Goal: Find specific fact: Find specific fact

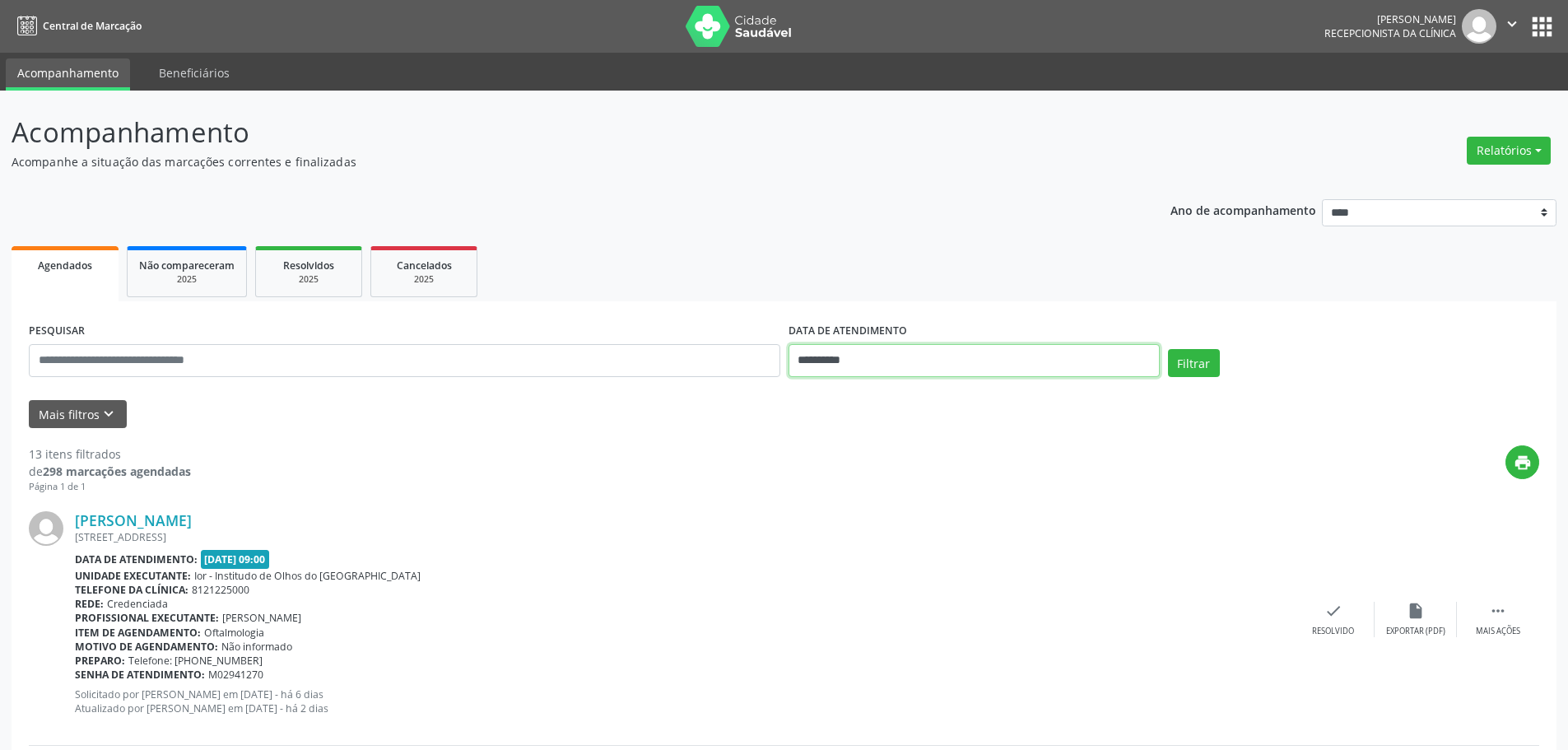
click at [904, 361] on input "**********" at bounding box center [973, 360] width 371 height 33
click at [949, 545] on span "25" at bounding box center [951, 545] width 32 height 32
type input "**********"
click at [949, 553] on span "25" at bounding box center [951, 545] width 32 height 32
click at [1190, 359] on button "Filtrar" at bounding box center [1193, 363] width 51 height 28
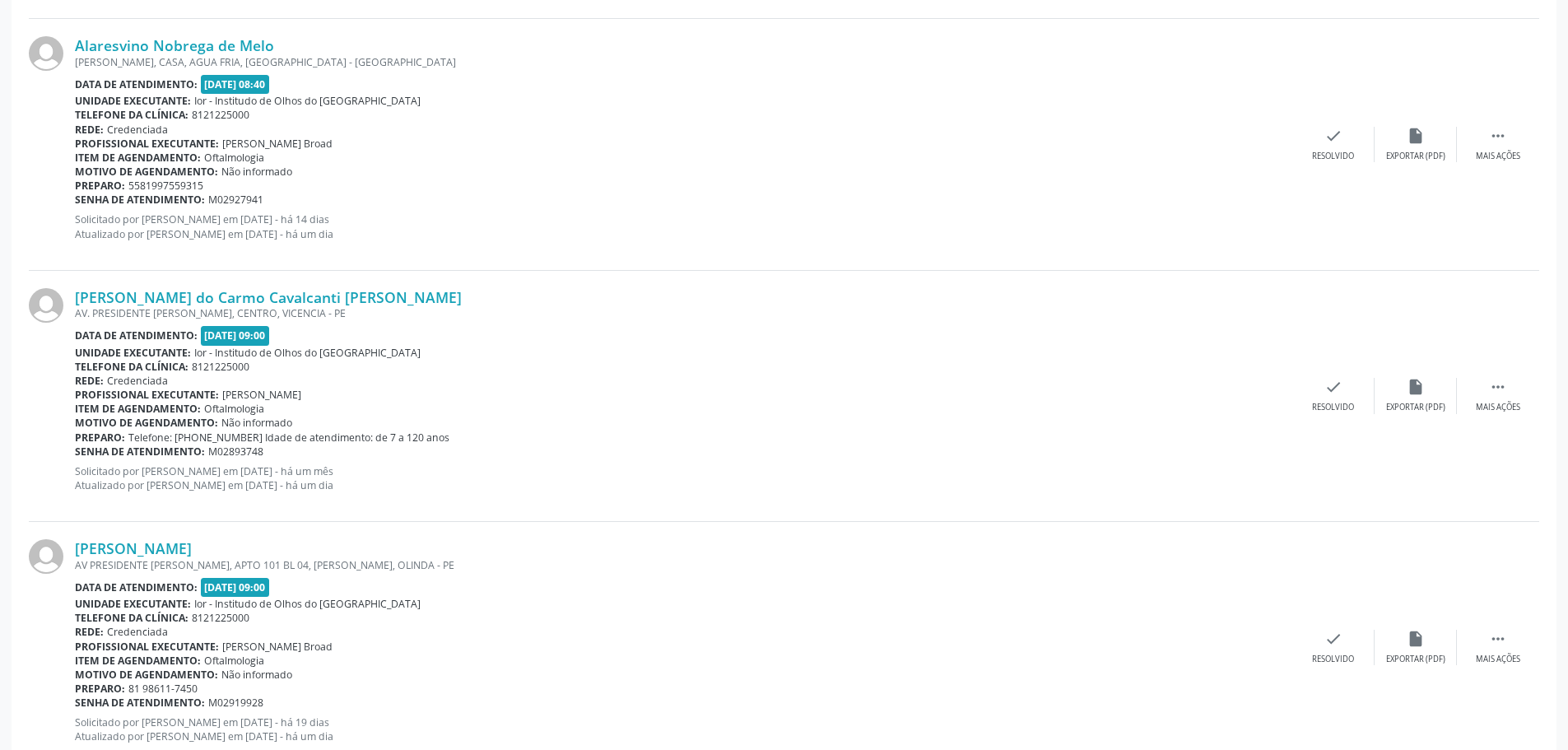
scroll to position [1235, 0]
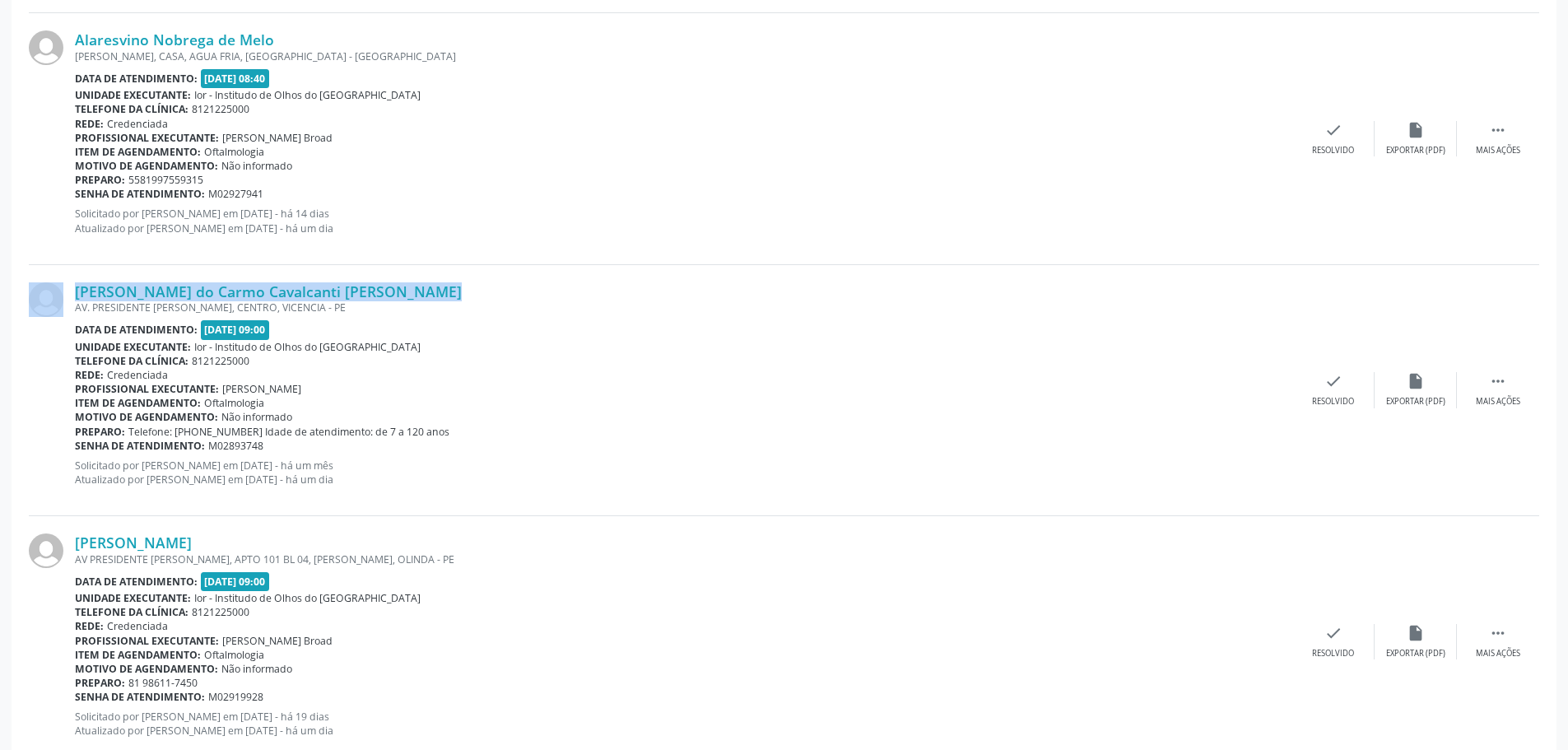
drag, startPoint x: 397, startPoint y: 285, endPoint x: 74, endPoint y: 291, distance: 323.1
click at [74, 291] on div "[PERSON_NAME] do Carmo Cavalcanti [PERSON_NAME] AV. PRESIDENTE [PERSON_NAME], C…" at bounding box center [784, 390] width 1510 height 251
copy div "[PERSON_NAME] do Carmo Cavalcanti [PERSON_NAME]"
drag, startPoint x: 207, startPoint y: 442, endPoint x: 298, endPoint y: 448, distance: 91.2
click at [298, 448] on div "Senha de atendimento: M02893748" at bounding box center [683, 446] width 1217 height 14
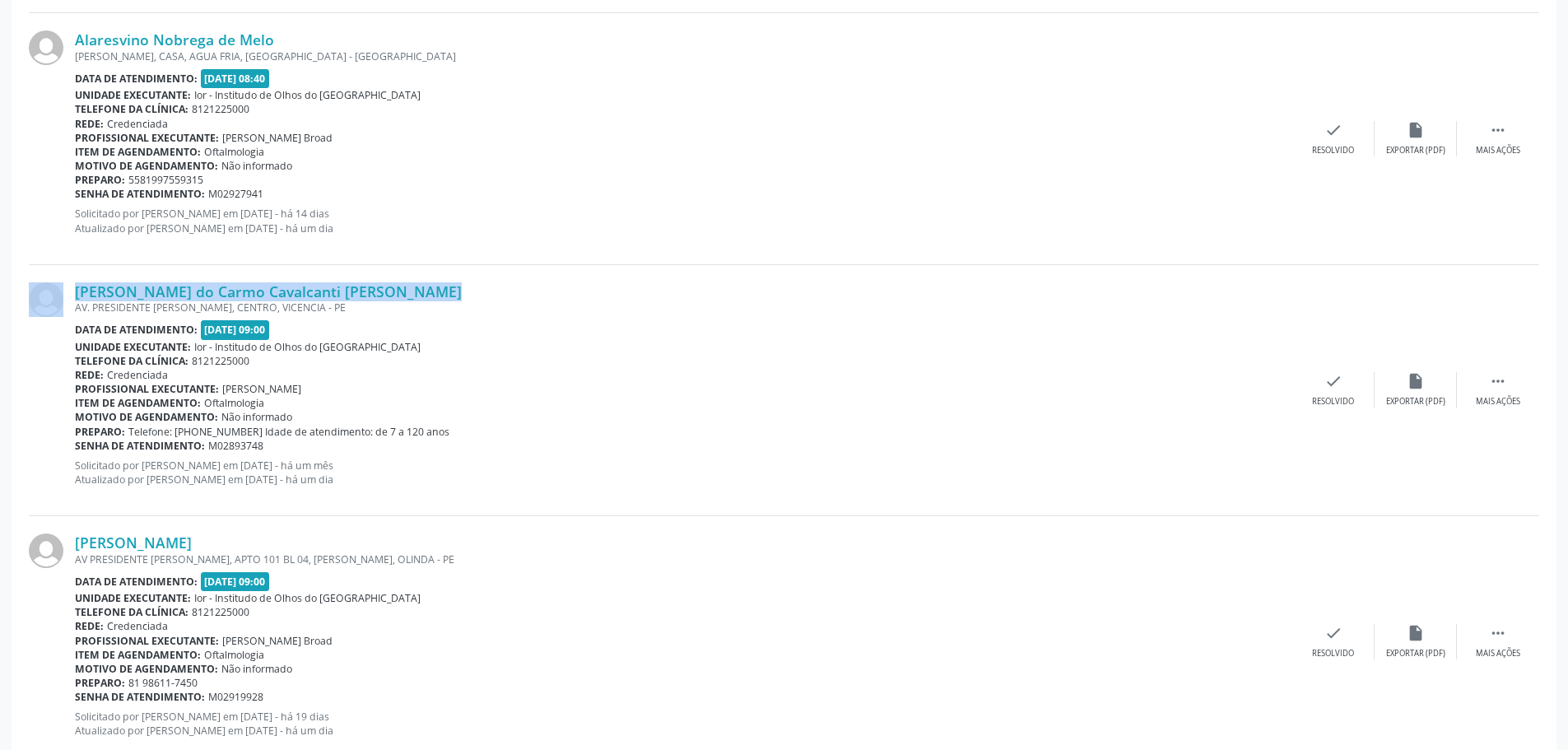
click at [300, 448] on div "Senha de atendimento: M02893748" at bounding box center [683, 446] width 1217 height 14
drag, startPoint x: 277, startPoint y: 447, endPoint x: 77, endPoint y: 449, distance: 200.0
click at [77, 449] on div "Senha de atendimento: M02893748" at bounding box center [683, 446] width 1217 height 14
copy div "Senha de atendimento: M02893748"
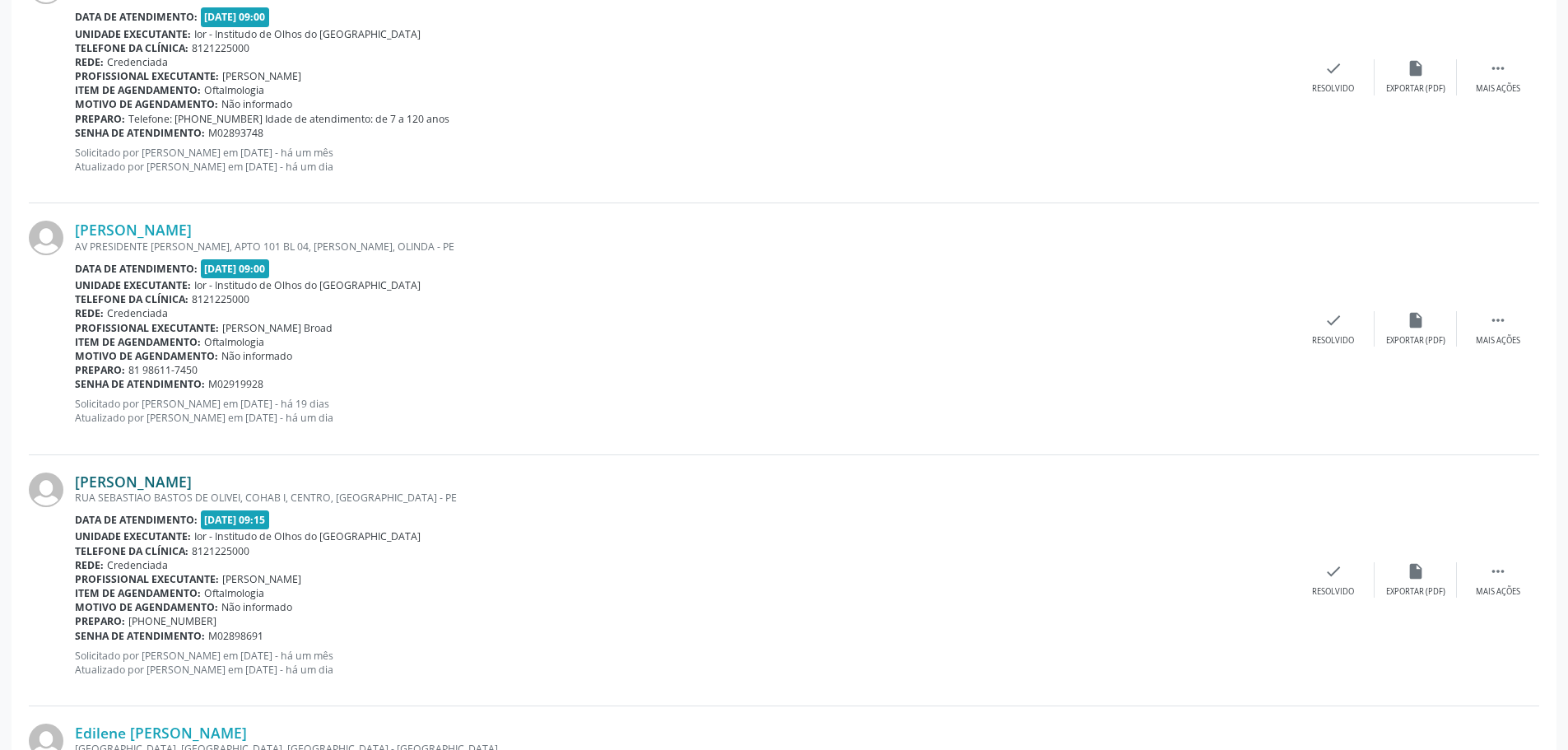
scroll to position [1564, 0]
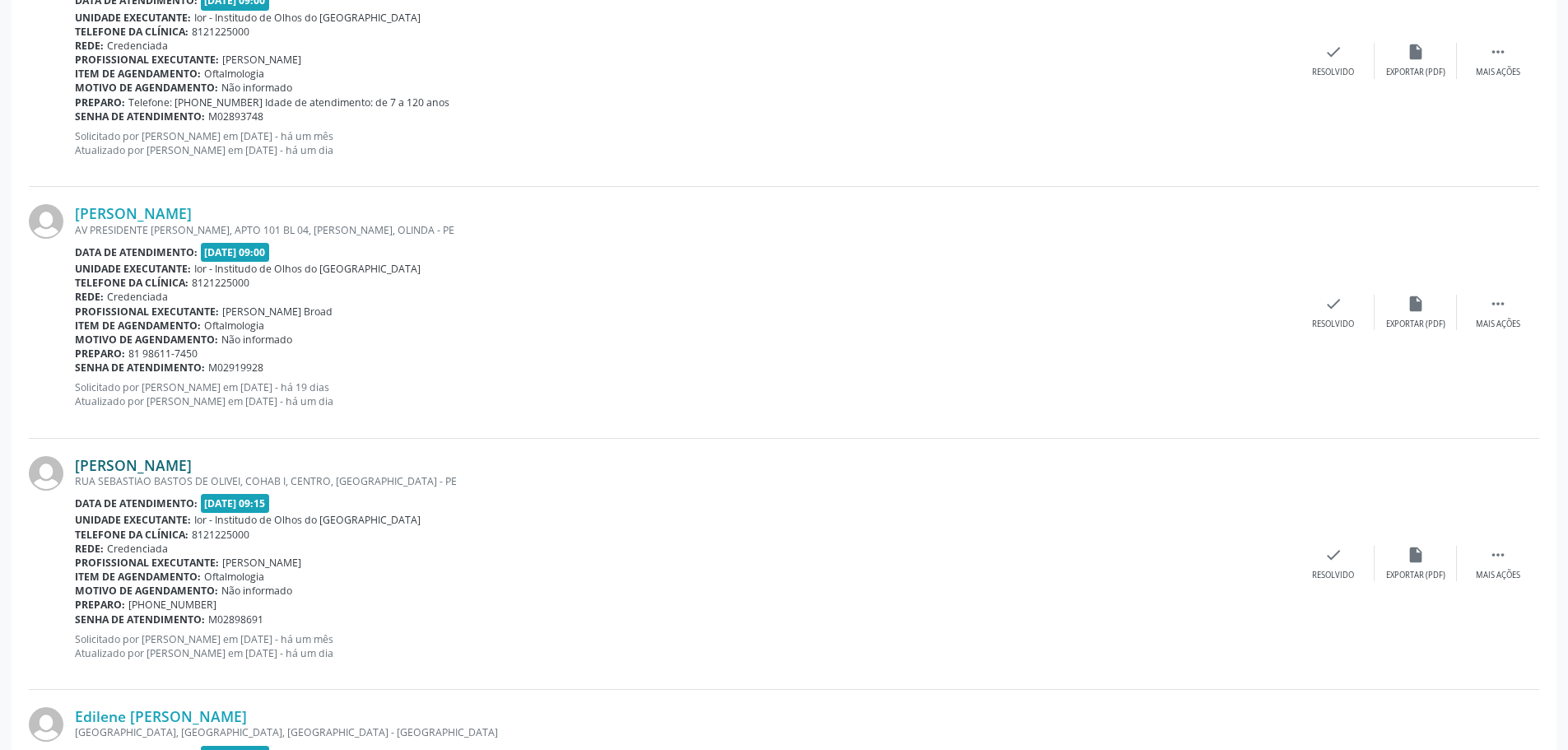
drag, startPoint x: 244, startPoint y: 468, endPoint x: 79, endPoint y: 472, distance: 165.0
click at [79, 472] on div "[PERSON_NAME]" at bounding box center [683, 465] width 1217 height 18
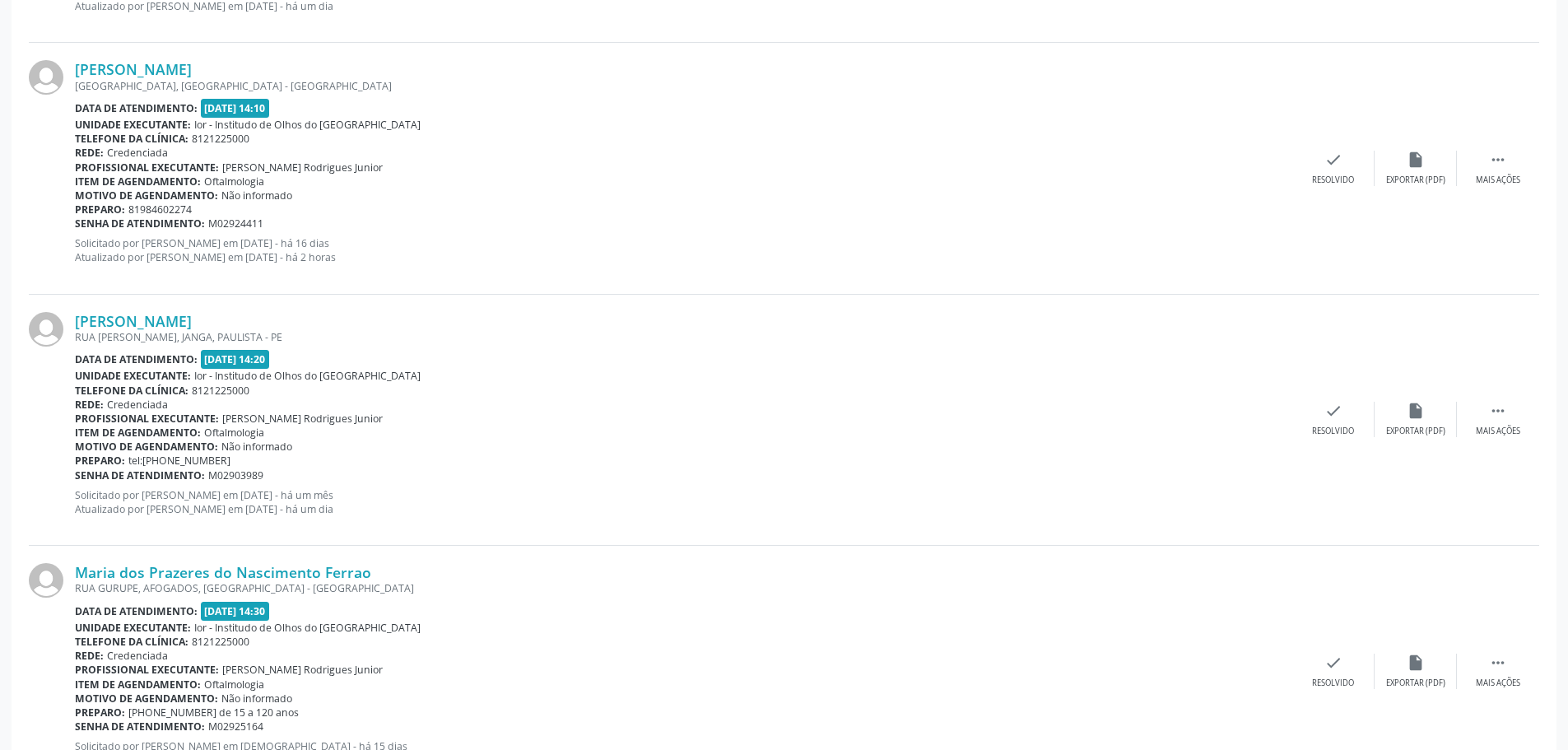
scroll to position [2963, 0]
copy link "[PERSON_NAME]"
drag, startPoint x: 238, startPoint y: 319, endPoint x: 137, endPoint y: 218, distance: 142.8
click at [76, 331] on div "[PERSON_NAME]" at bounding box center [683, 323] width 1217 height 18
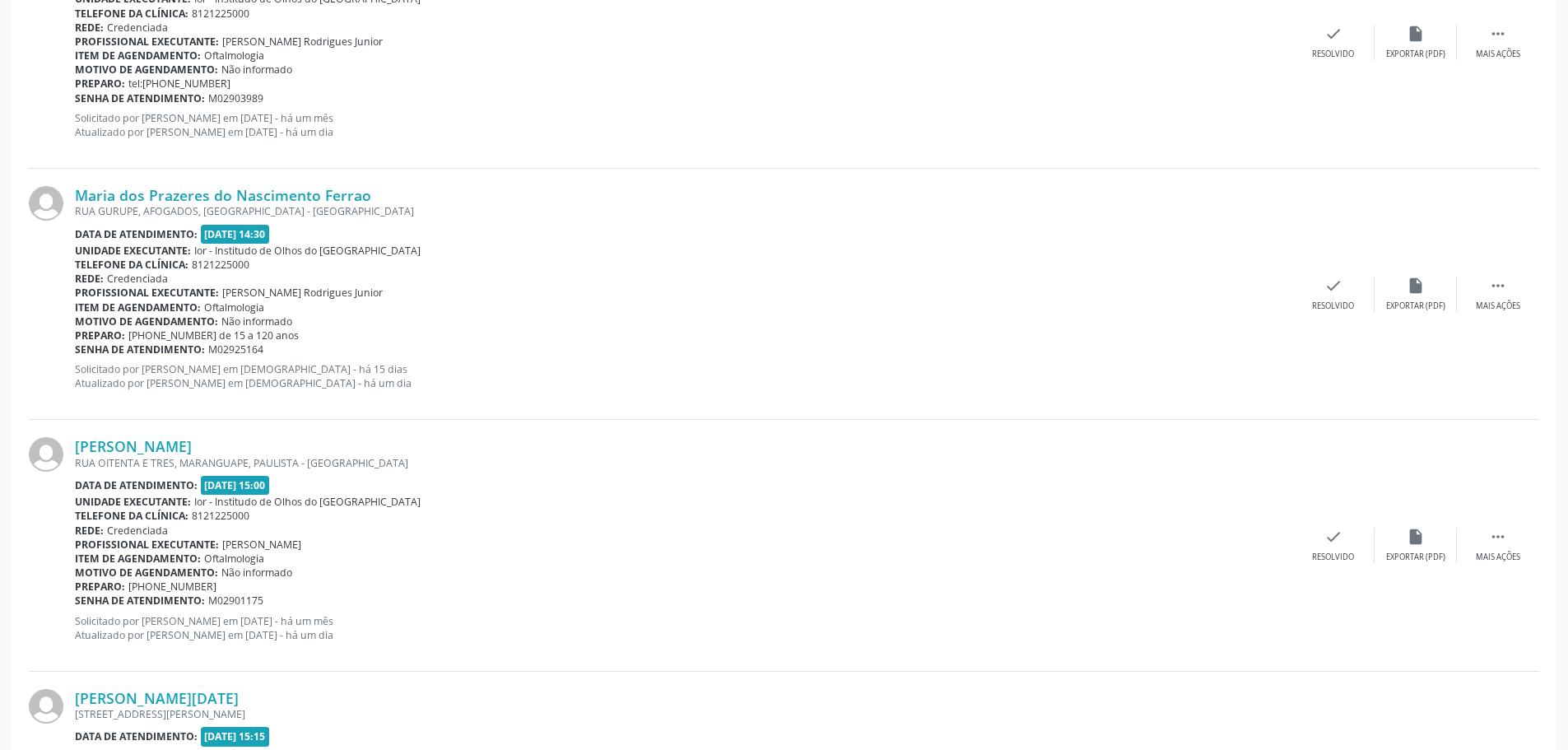
scroll to position [3374, 0]
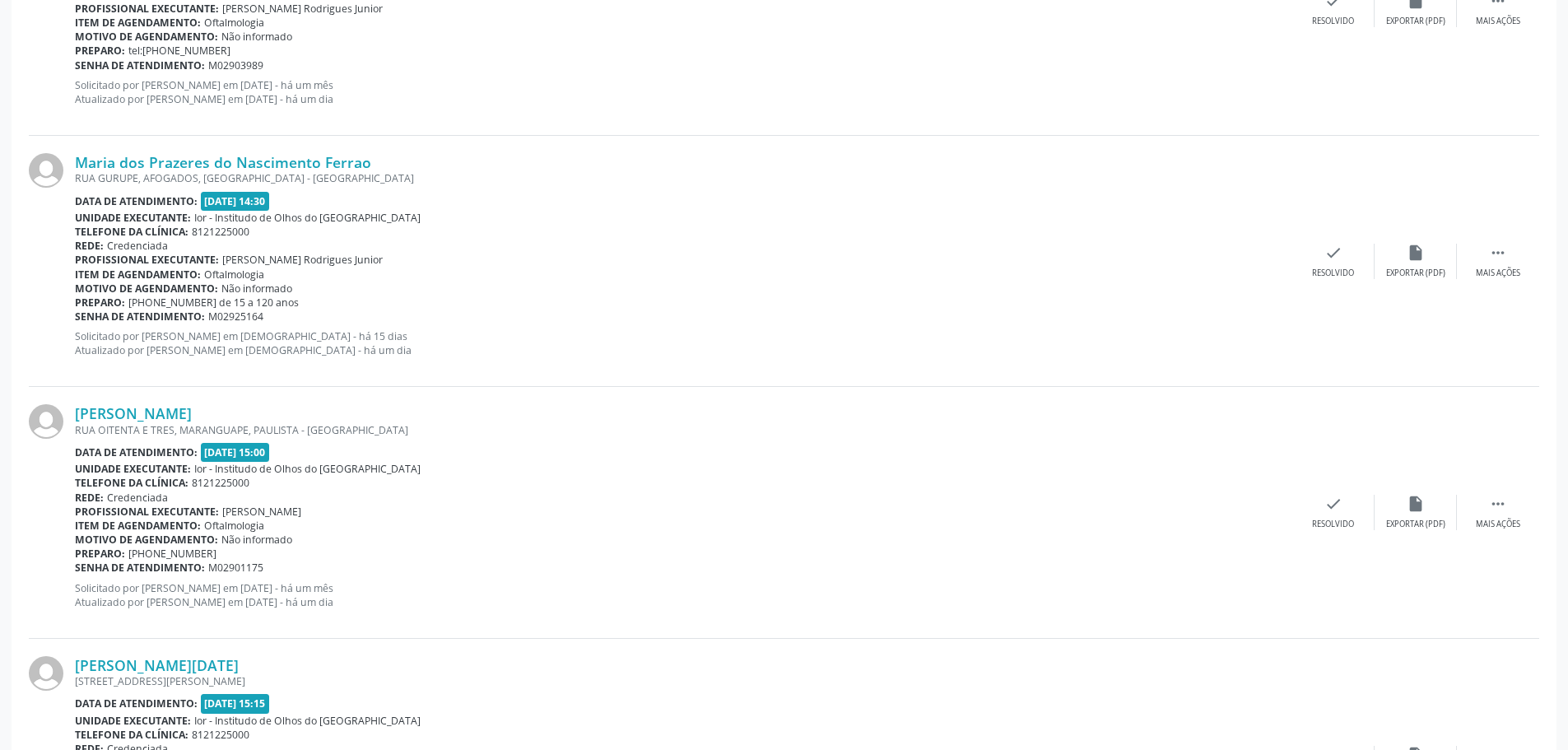
drag, startPoint x: 373, startPoint y: 161, endPoint x: 71, endPoint y: 159, distance: 302.0
click at [71, 159] on div "Maria dos Prazeres do Nascimento Ferrao [GEOGRAPHIC_DATA], AFOGADOS, [GEOGRAPHI…" at bounding box center [784, 261] width 1510 height 251
copy div "Maria dos Prazeres do Nascimento Ferrao"
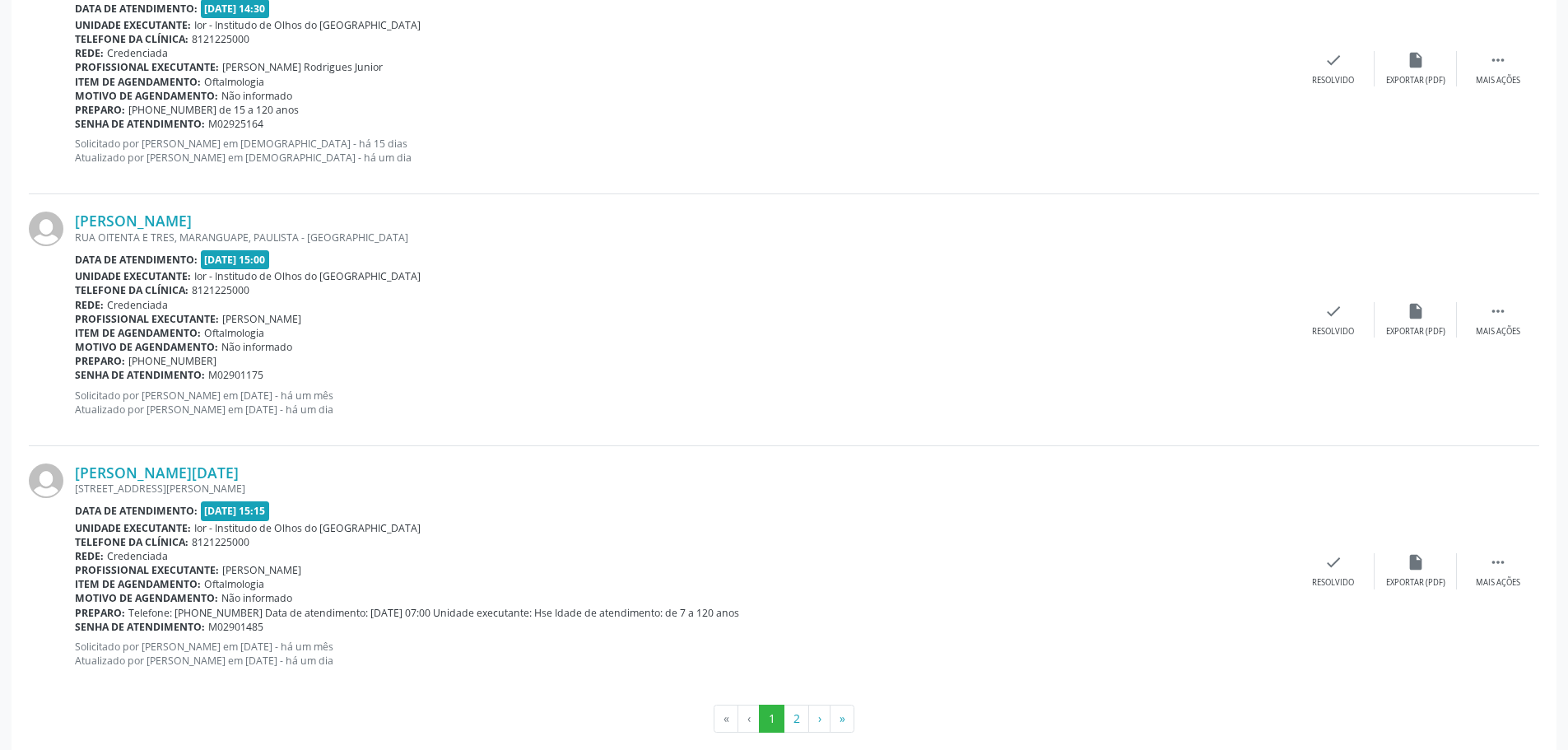
scroll to position [3590, 0]
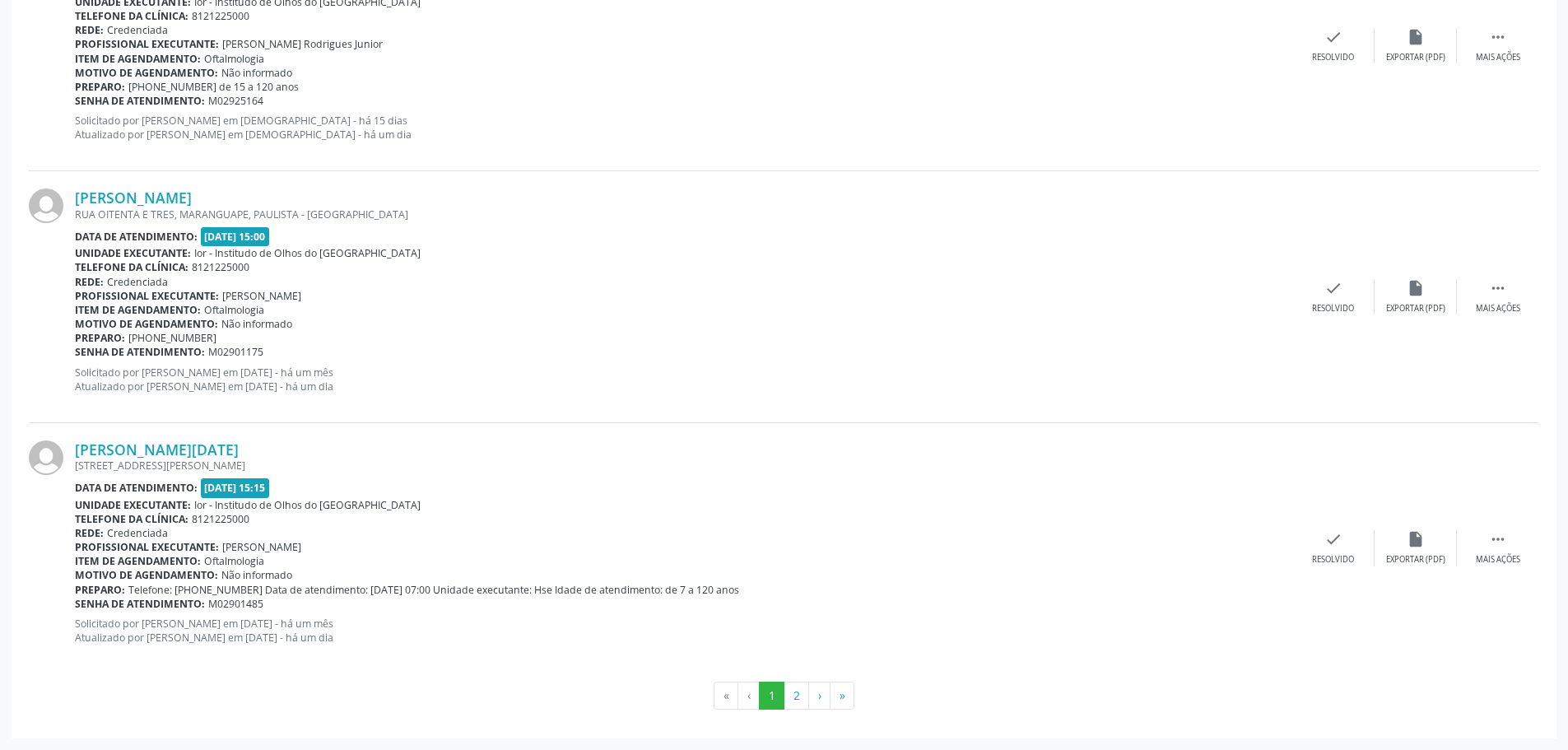
drag, startPoint x: 271, startPoint y: 196, endPoint x: 86, endPoint y: 134, distance: 195.1
click at [57, 199] on div "[PERSON_NAME] [GEOGRAPHIC_DATA] E TRES, [GEOGRAPHIC_DATA], [GEOGRAPHIC_DATA] - …" at bounding box center [784, 296] width 1510 height 251
copy div "[PERSON_NAME]"
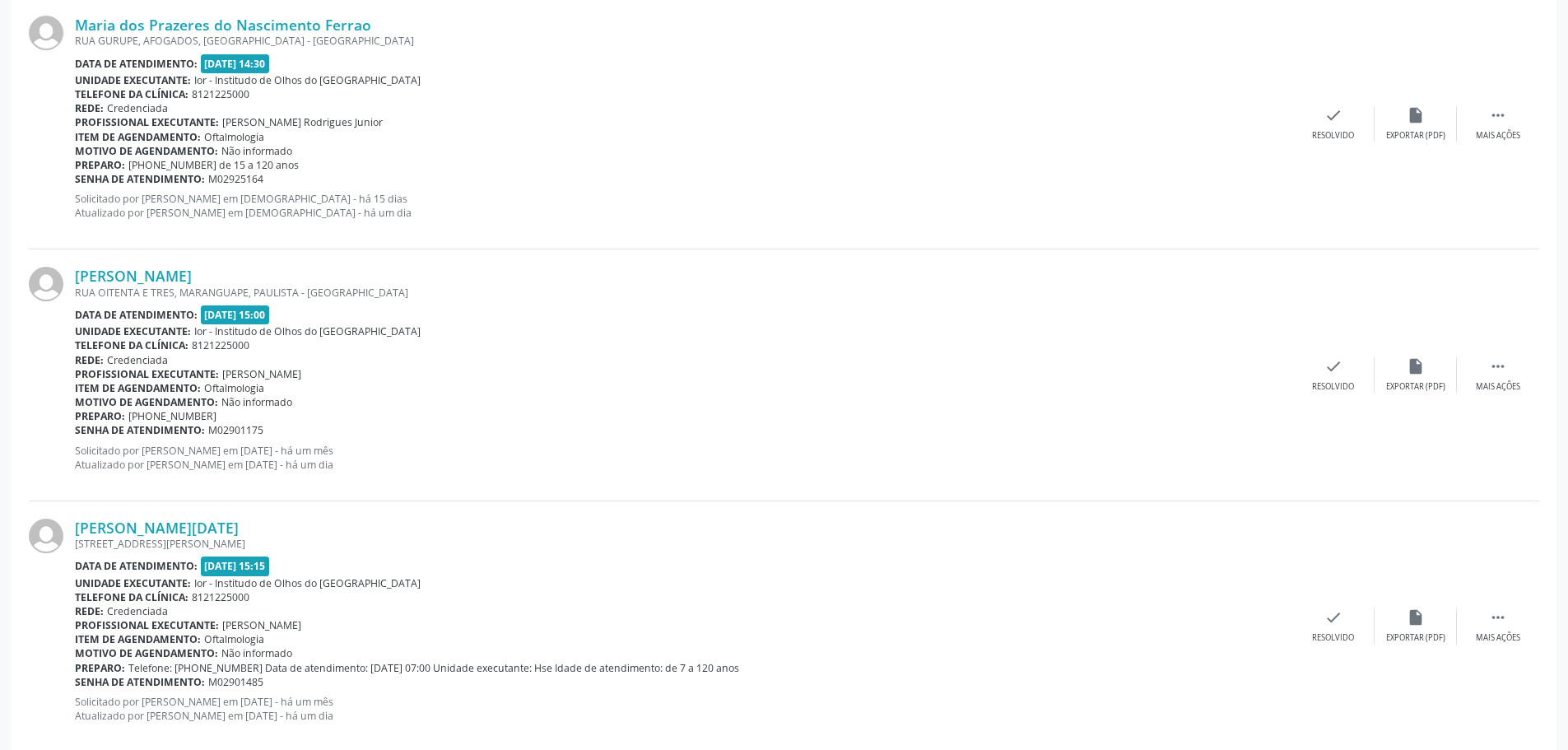
scroll to position [3426, 0]
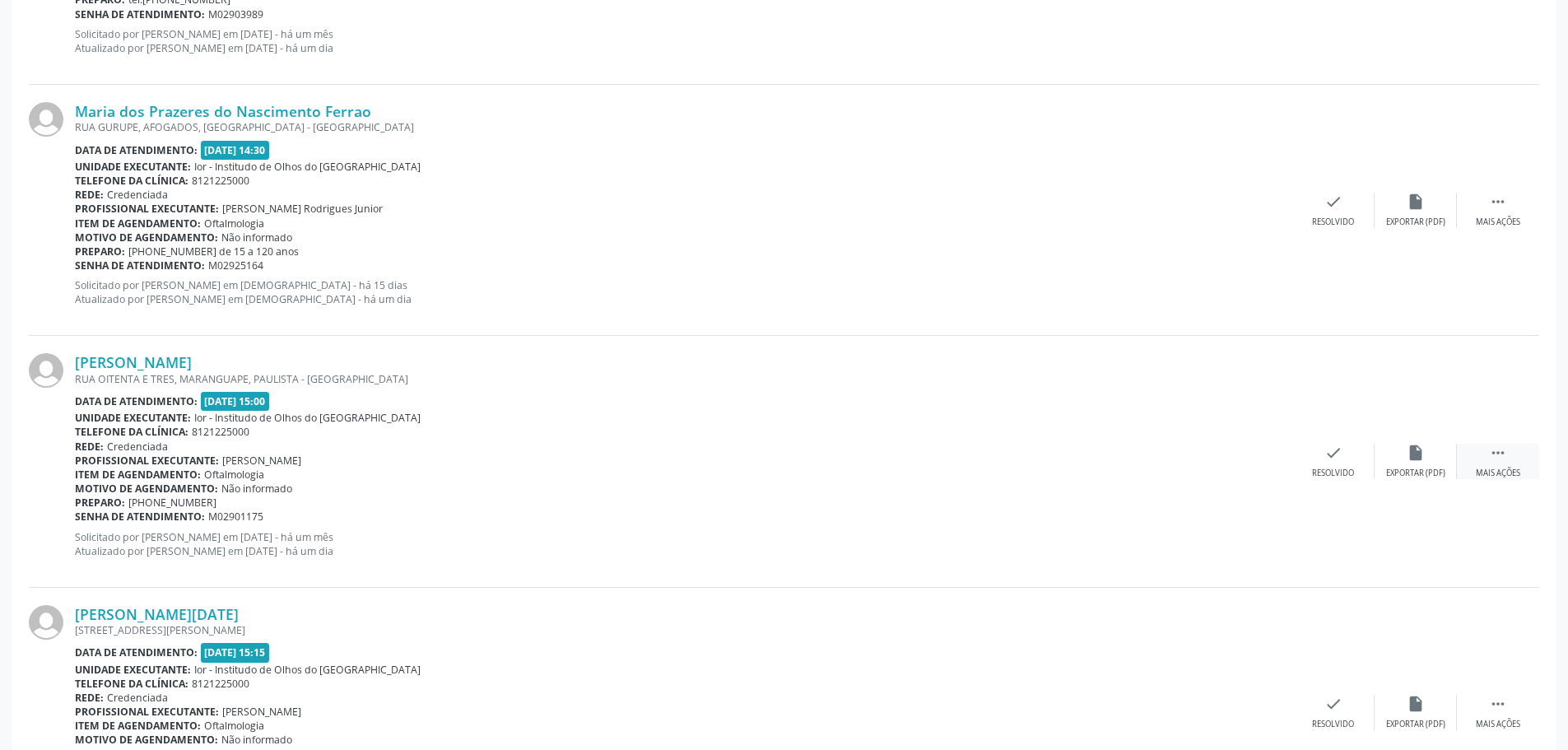
click at [1509, 465] on div " Mais ações" at bounding box center [1497, 461] width 82 height 35
click at [150, 354] on link "[PERSON_NAME]" at bounding box center [133, 362] width 117 height 18
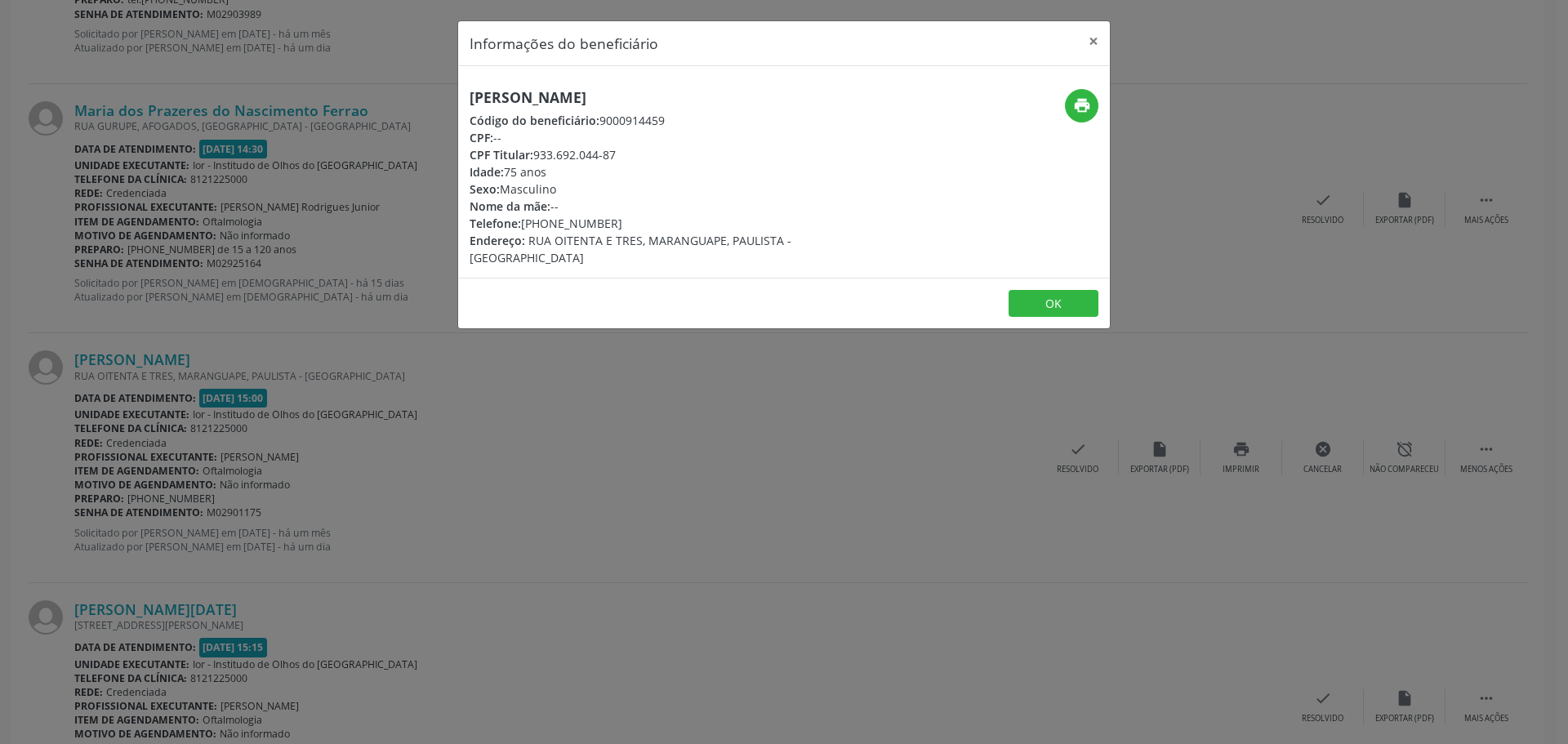
drag, startPoint x: 534, startPoint y: 156, endPoint x: 628, endPoint y: 157, distance: 94.0
click at [628, 157] on div "CPF Titular: 933.692.044-87" at bounding box center [675, 154] width 412 height 17
copy div "933.692.044-87"
click at [1089, 37] on button "×" at bounding box center [1093, 40] width 33 height 40
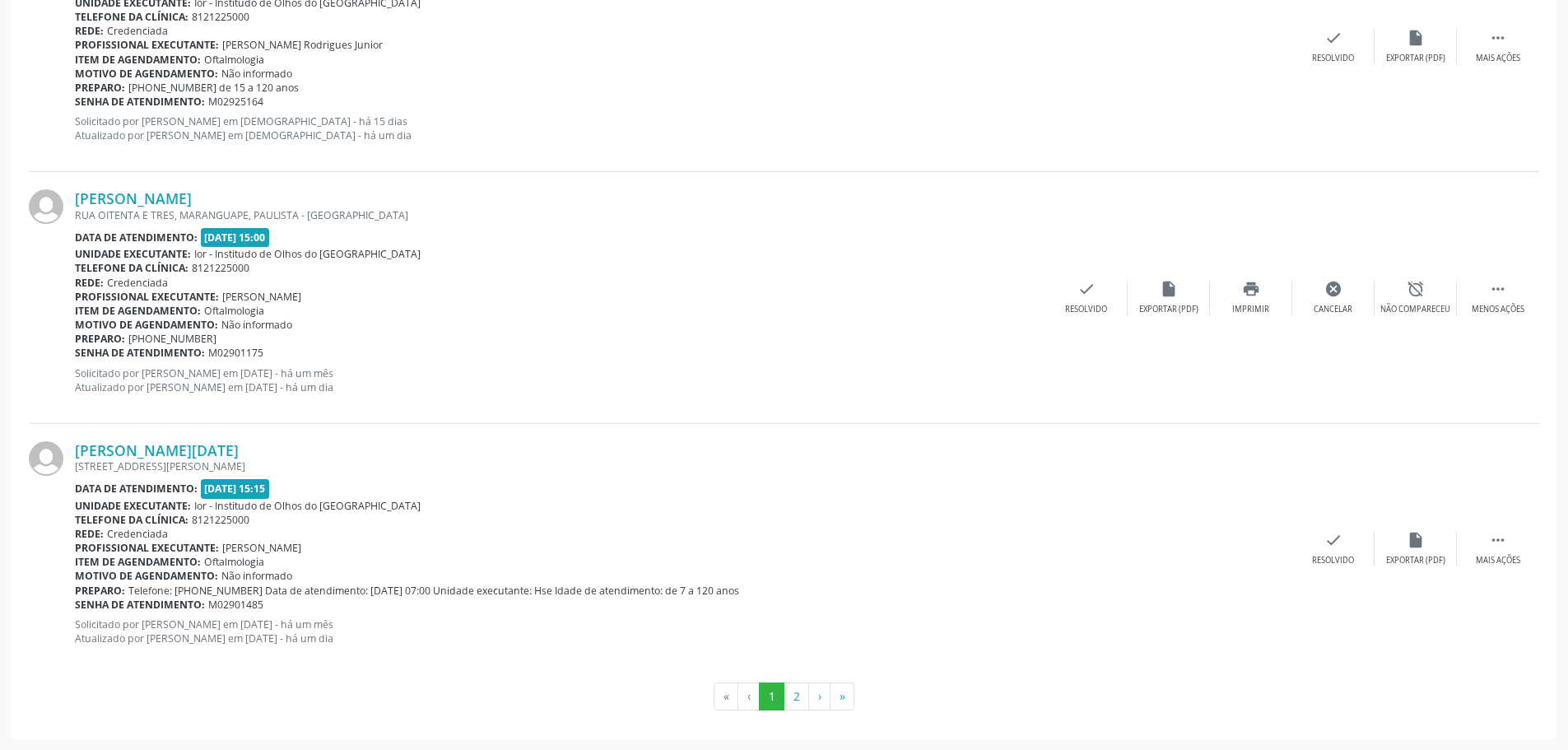
scroll to position [3590, 0]
click at [209, 447] on link "[PERSON_NAME][DATE]" at bounding box center [156, 449] width 164 height 18
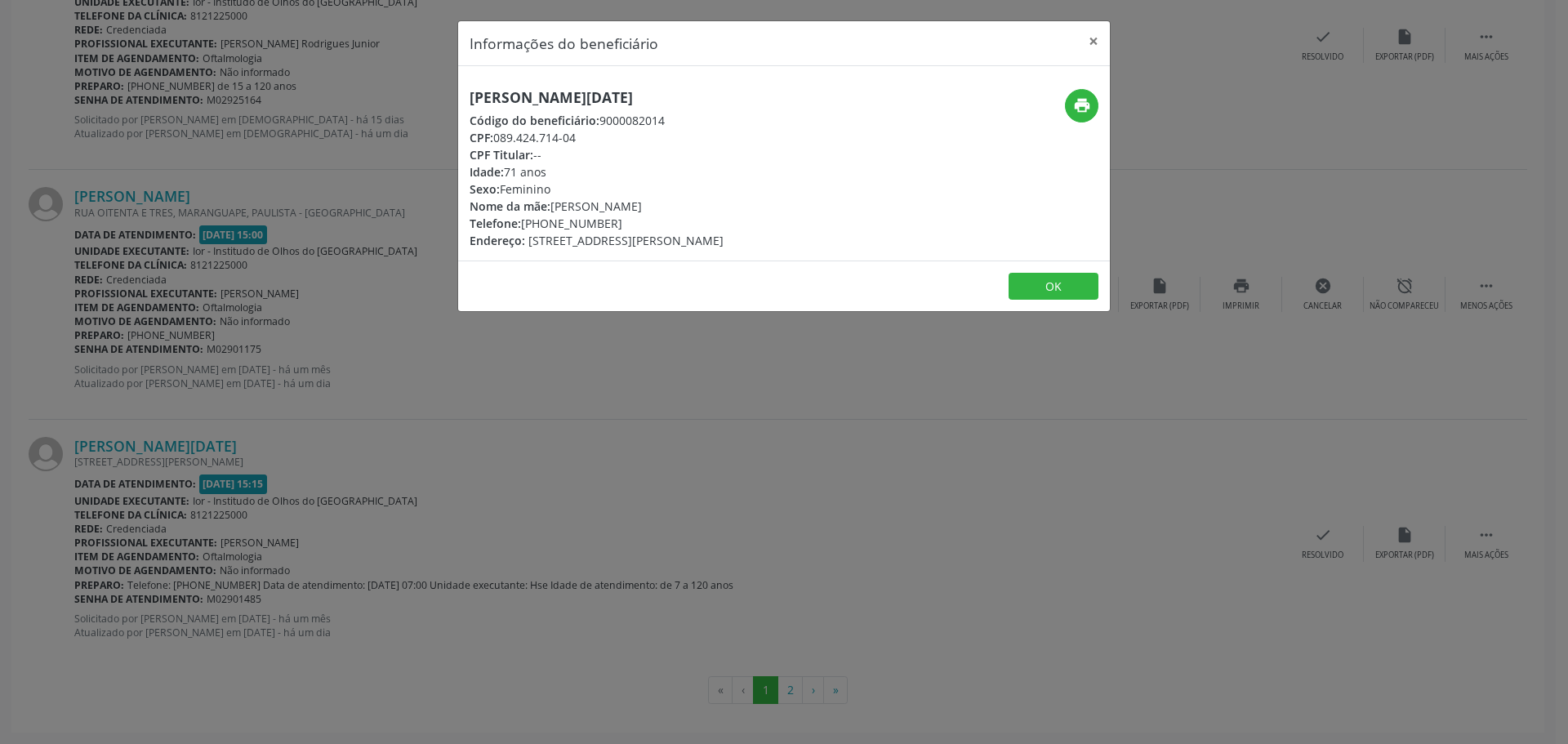
copy div "089.424.714-04"
drag, startPoint x: 587, startPoint y: 137, endPoint x: 497, endPoint y: 142, distance: 90.1
click at [497, 142] on div "CPF: 089.424.714-04" at bounding box center [596, 137] width 254 height 17
click at [1091, 35] on button "×" at bounding box center [1093, 40] width 33 height 40
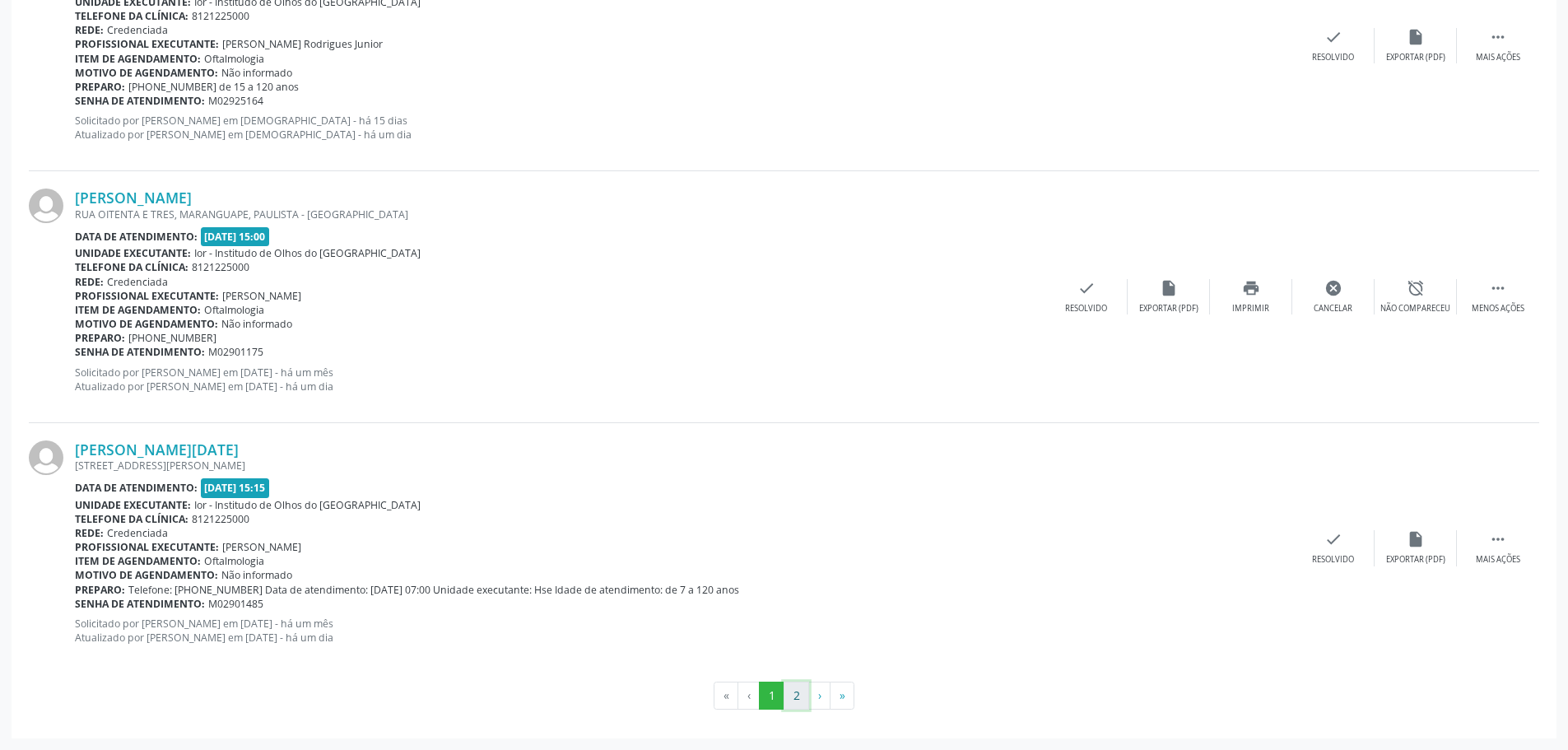
click at [798, 690] on button "2" at bounding box center [796, 696] width 26 height 28
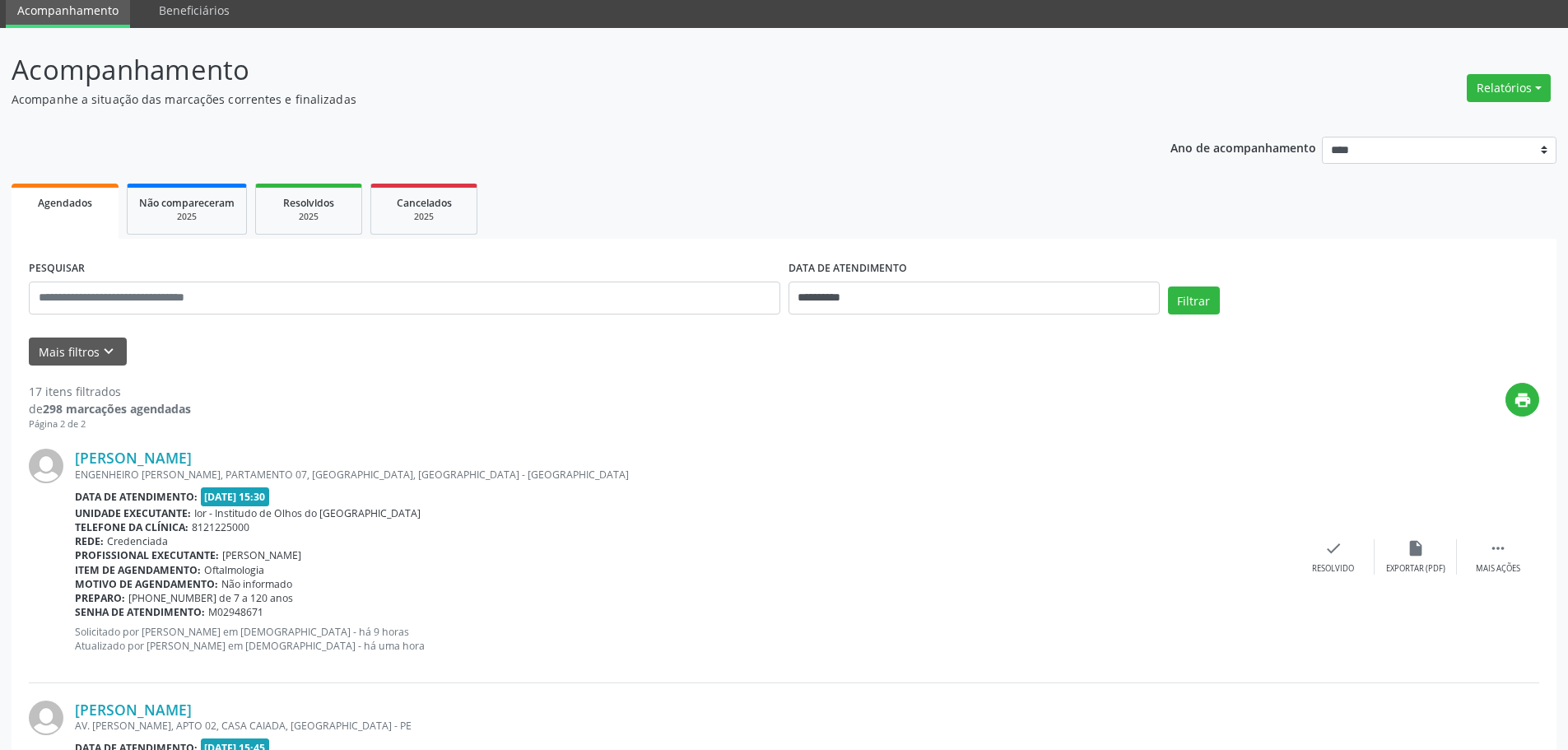
scroll to position [322, 0]
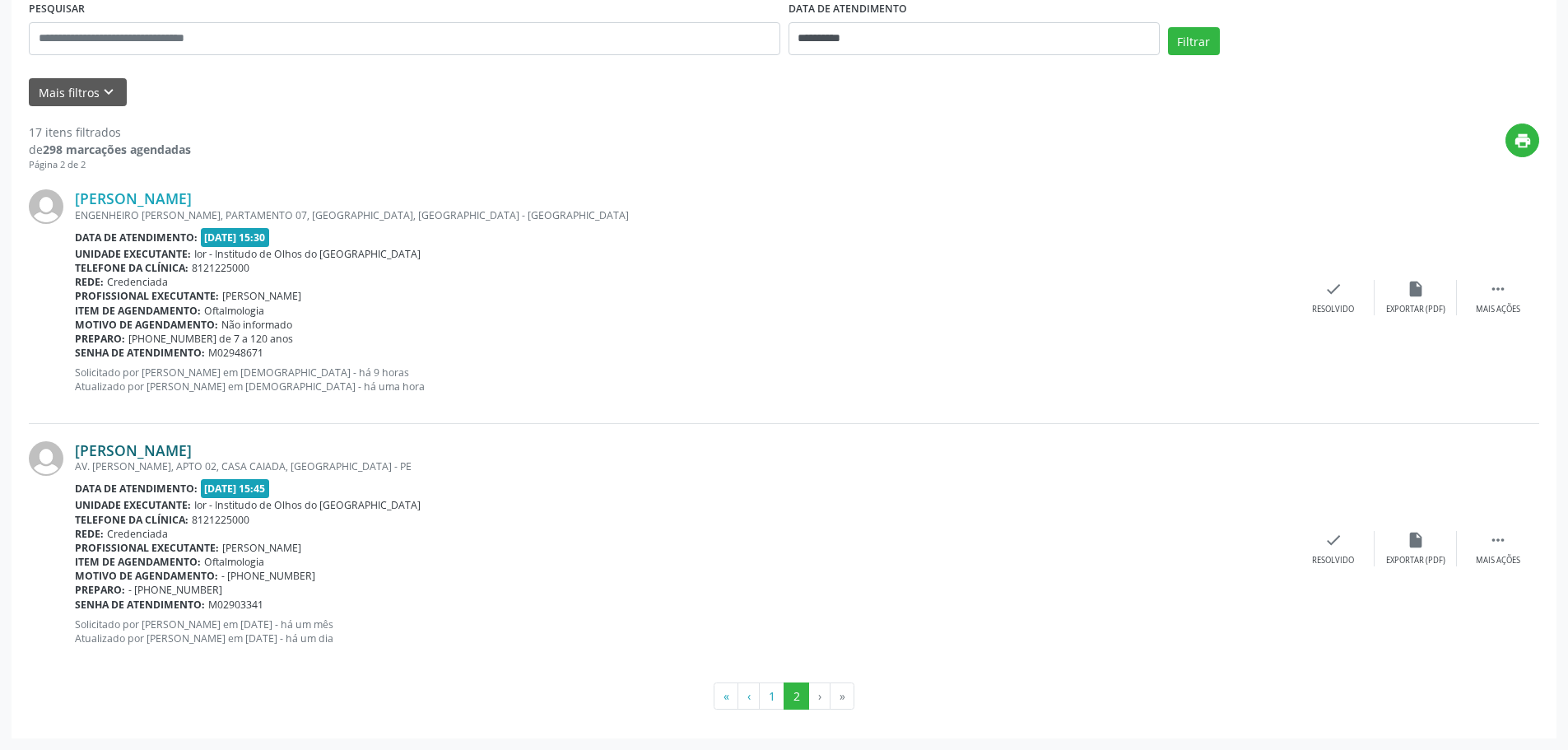
click at [186, 454] on link "[PERSON_NAME]" at bounding box center [133, 450] width 117 height 18
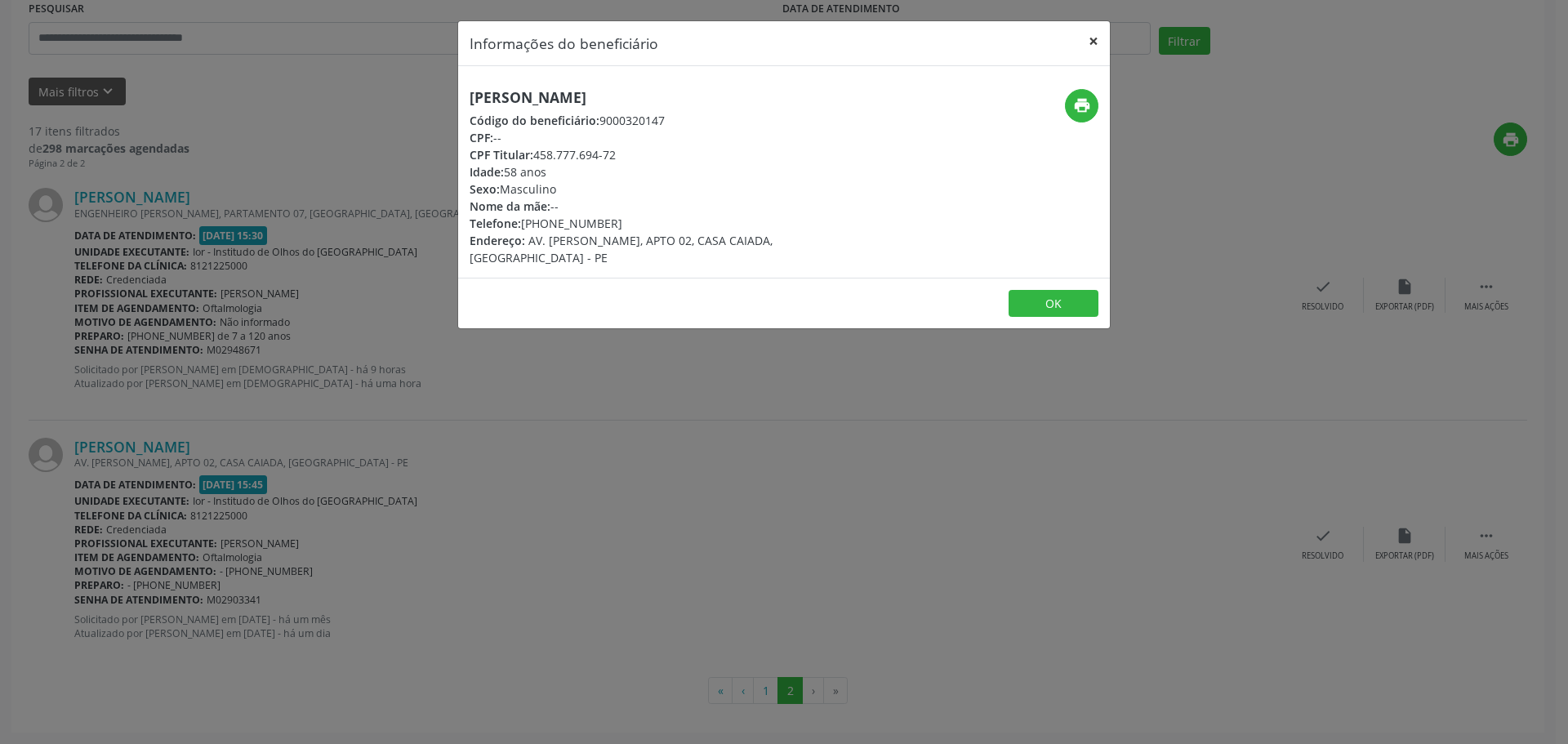
click at [1092, 46] on button "×" at bounding box center [1093, 40] width 33 height 40
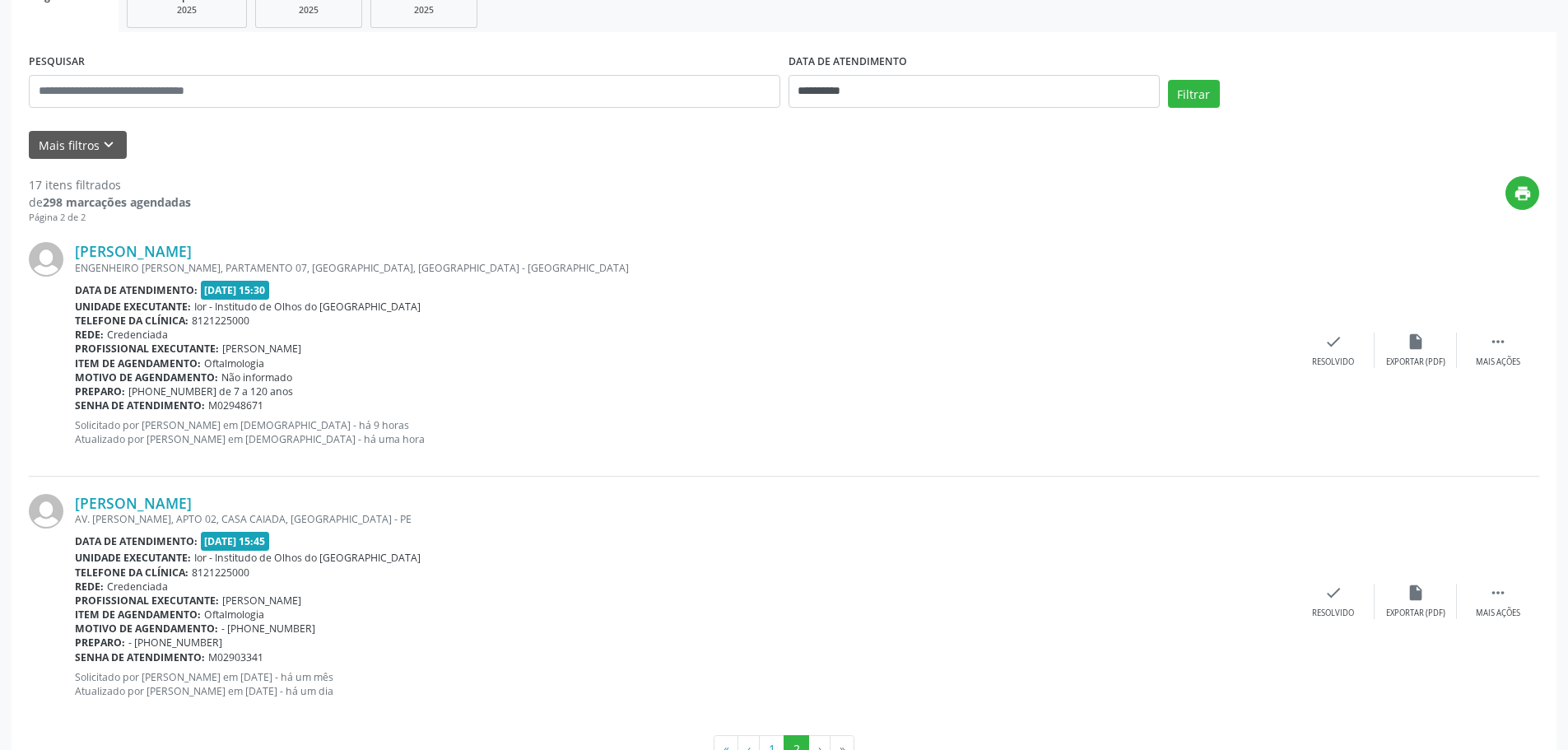
scroll to position [239, 0]
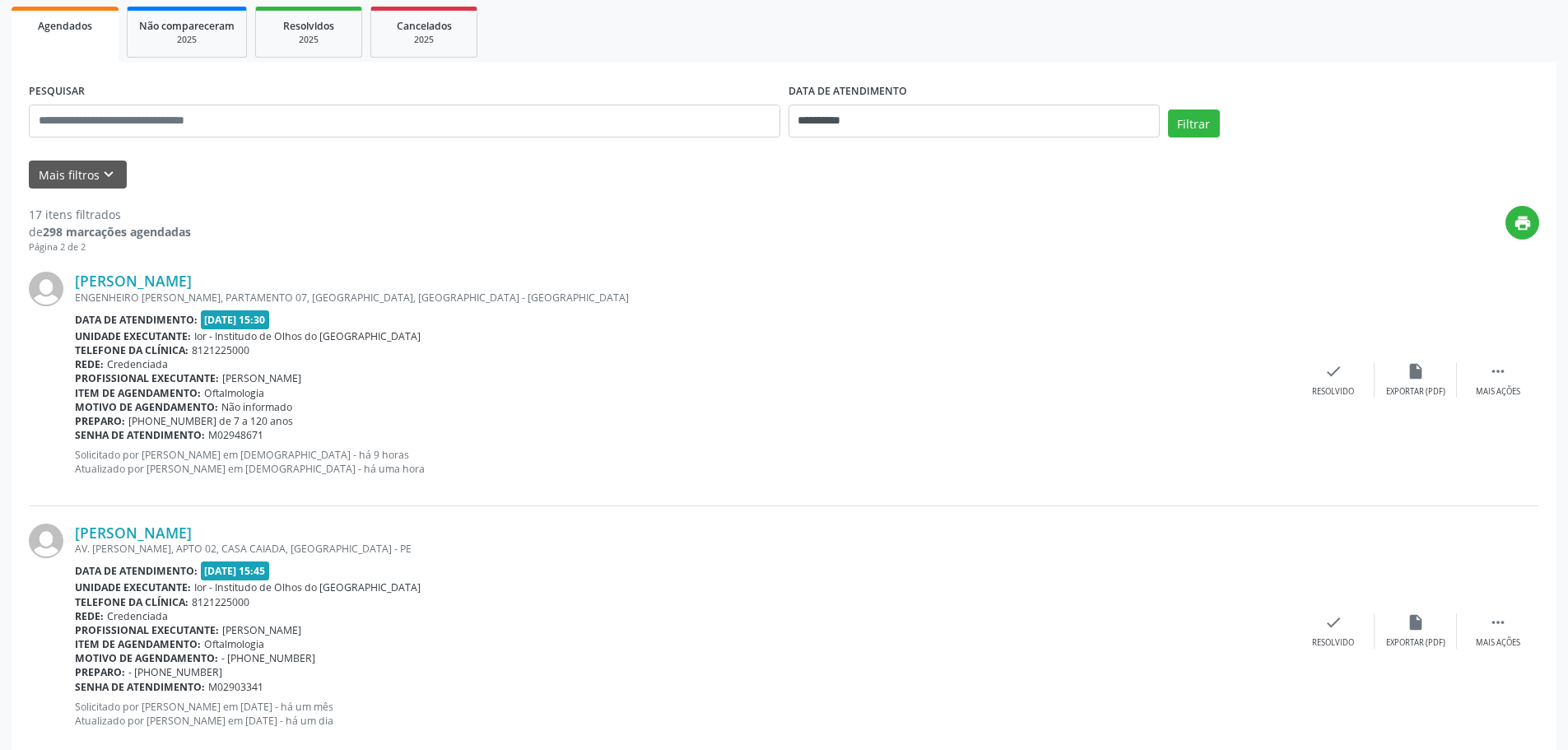
click at [1309, 77] on div "**********" at bounding box center [784, 441] width 1545 height 759
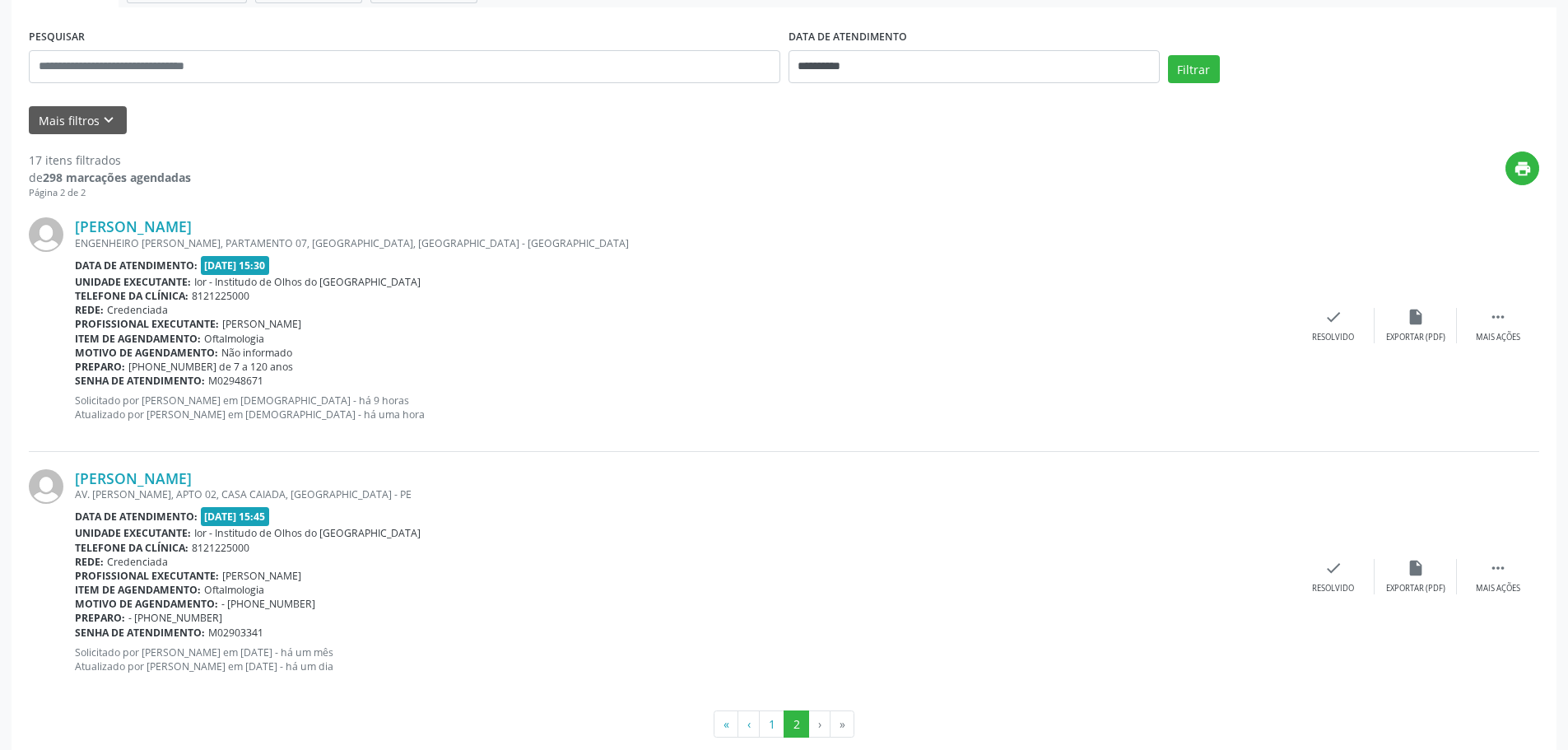
scroll to position [322, 0]
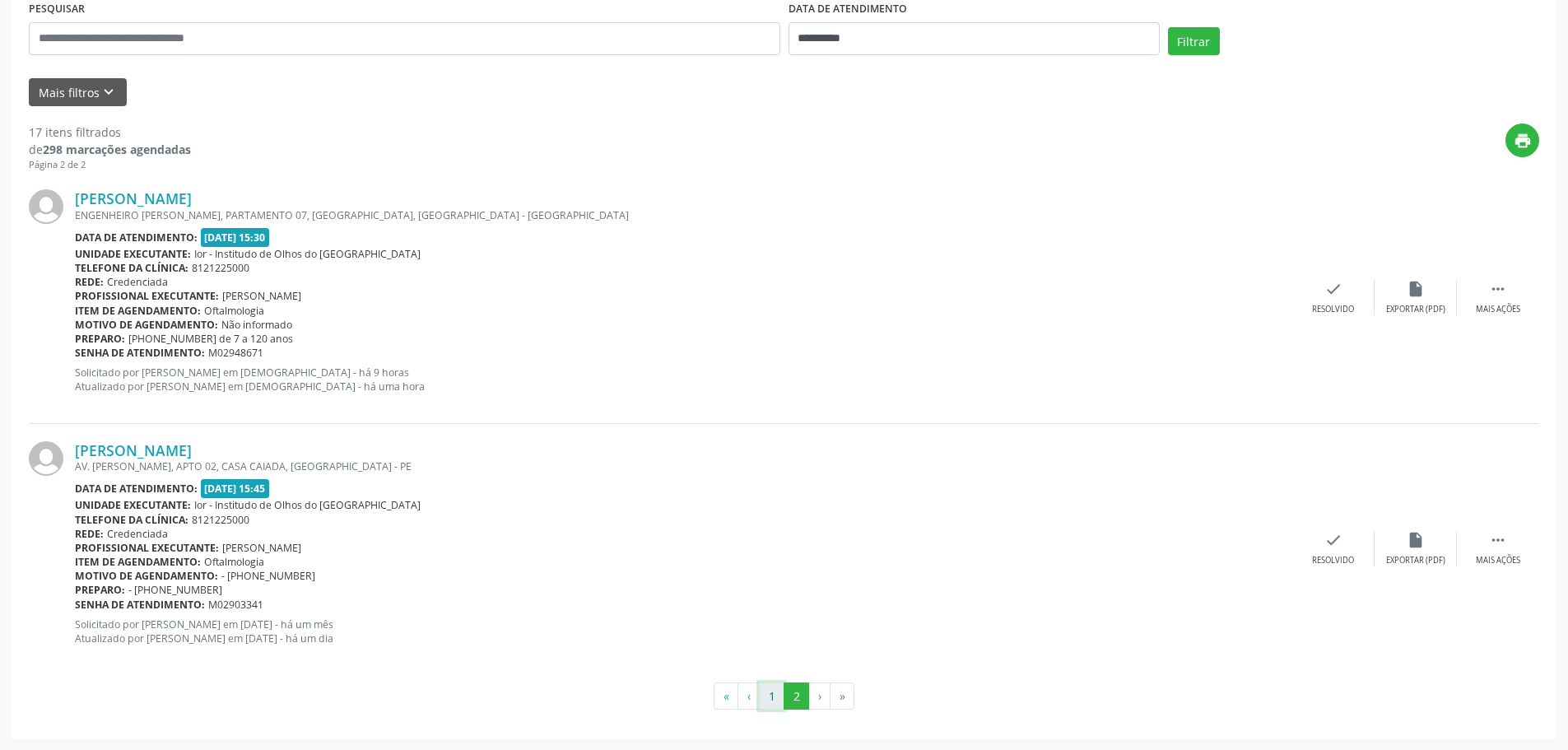
click at [779, 699] on button "1" at bounding box center [771, 697] width 26 height 28
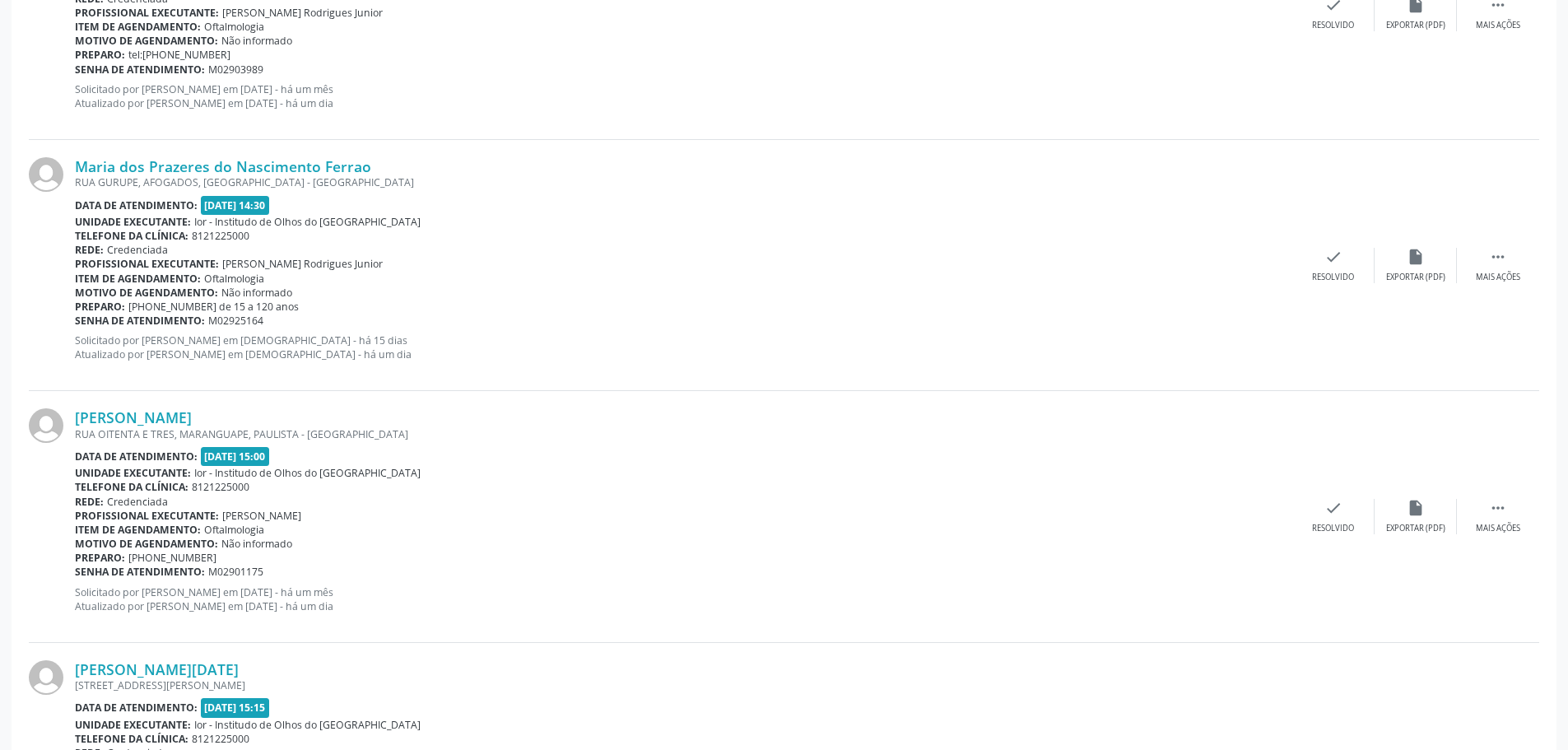
scroll to position [3590, 0]
